Goal: Information Seeking & Learning: Find specific page/section

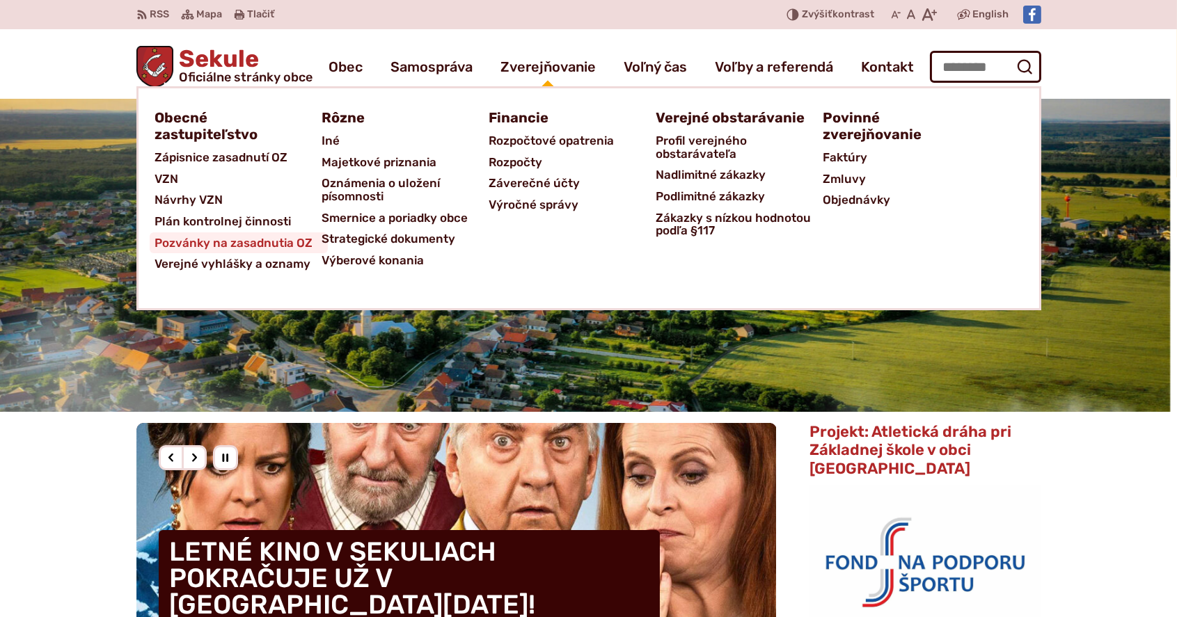
click at [266, 239] on span "Pozvánky na zasadnutia OZ" at bounding box center [234, 243] width 158 height 22
click at [264, 220] on span "Plán kontrolnej činnosti" at bounding box center [223, 222] width 136 height 22
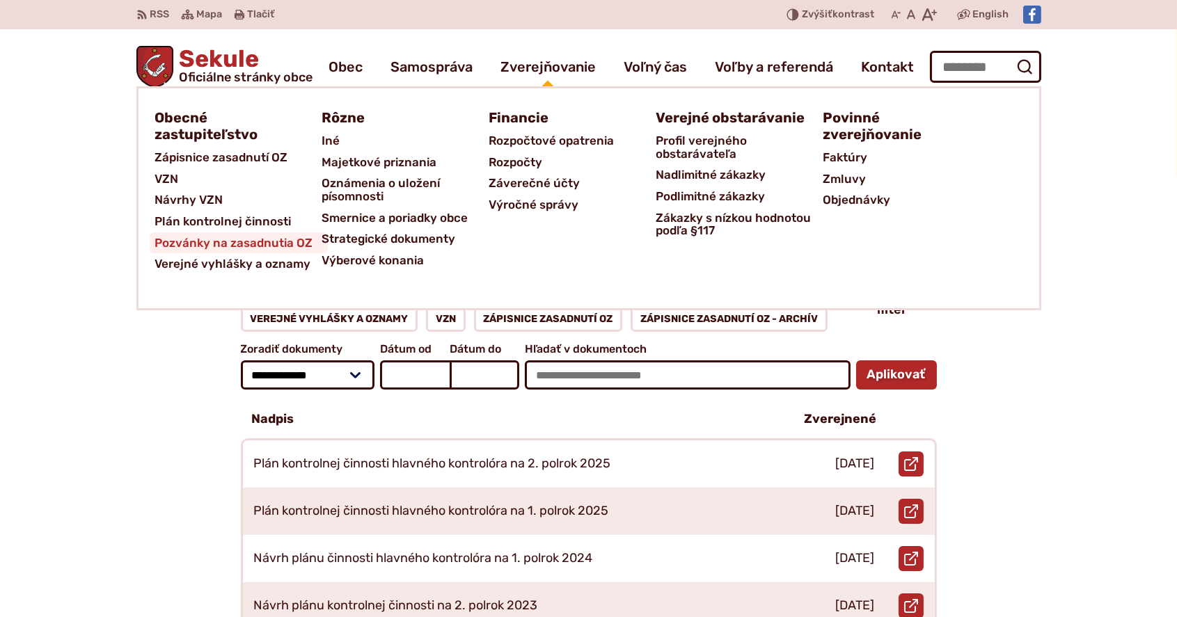
click at [276, 237] on span "Pozvánky na zasadnutia OZ" at bounding box center [234, 243] width 158 height 22
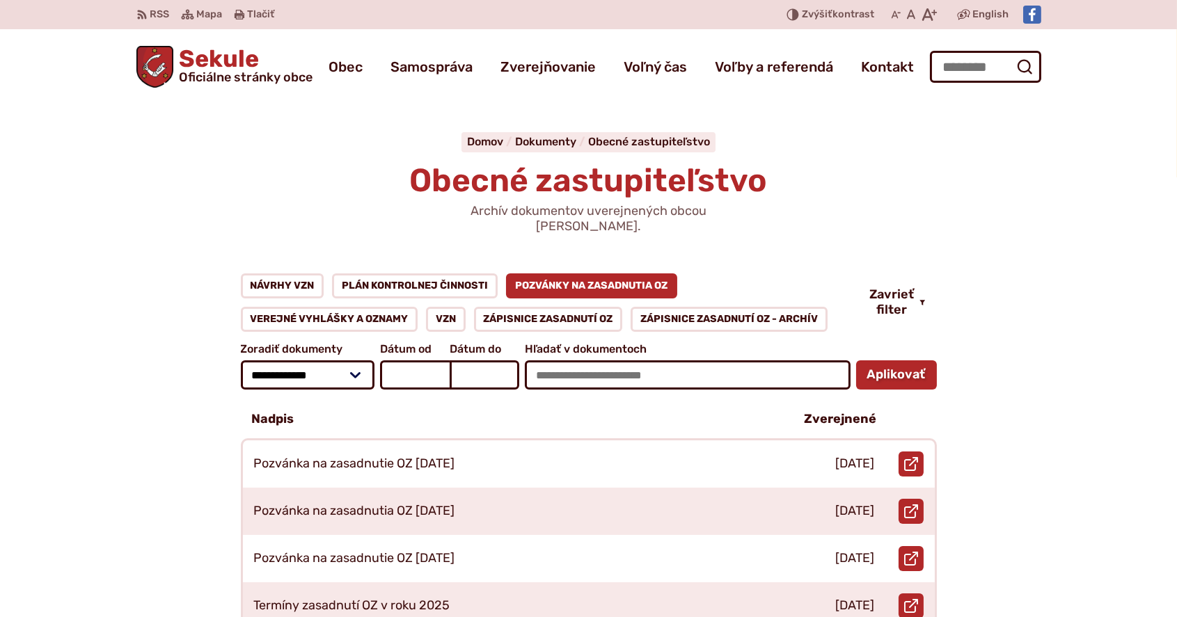
click at [245, 67] on span "Sekule Oficiálne stránky obce" at bounding box center [242, 65] width 139 height 36
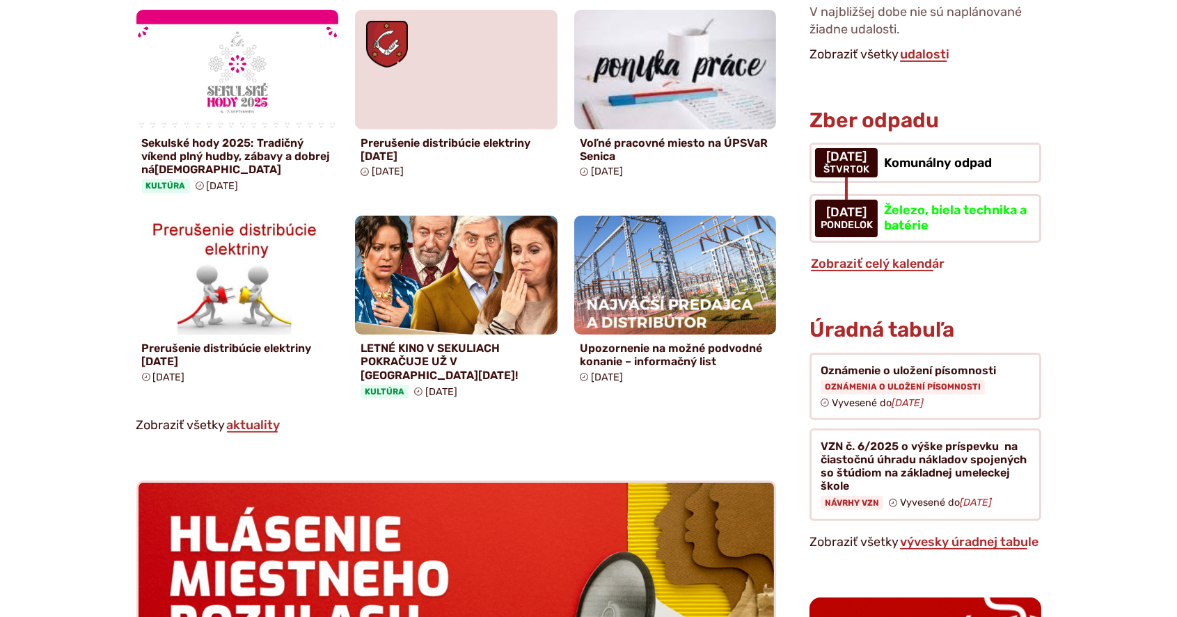
scroll to position [974, 0]
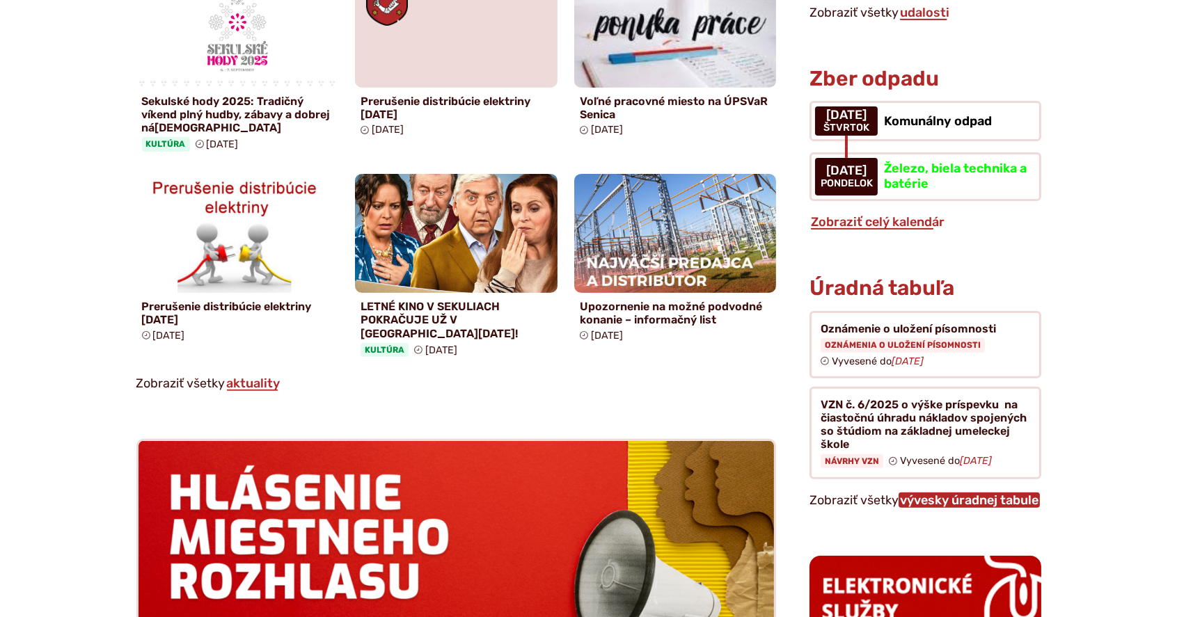
click at [947, 493] on link "vývesky úradnej tabule" at bounding box center [968, 500] width 141 height 15
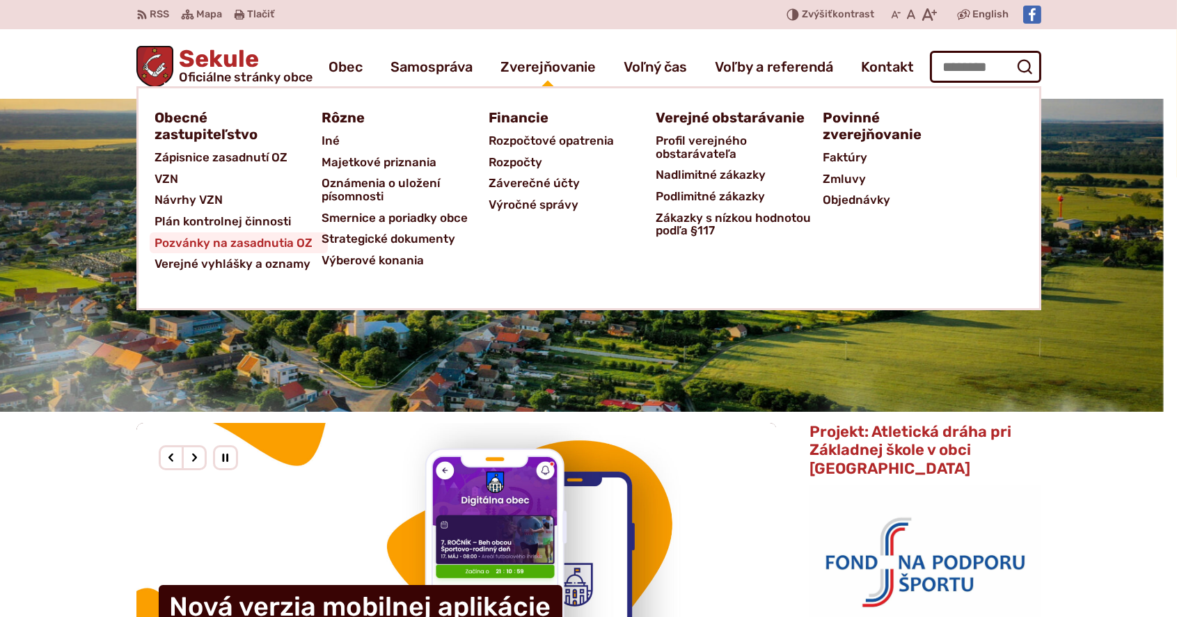
click at [248, 241] on span "Pozvánky na zasadnutia OZ" at bounding box center [234, 243] width 158 height 22
